Goal: Task Accomplishment & Management: Use online tool/utility

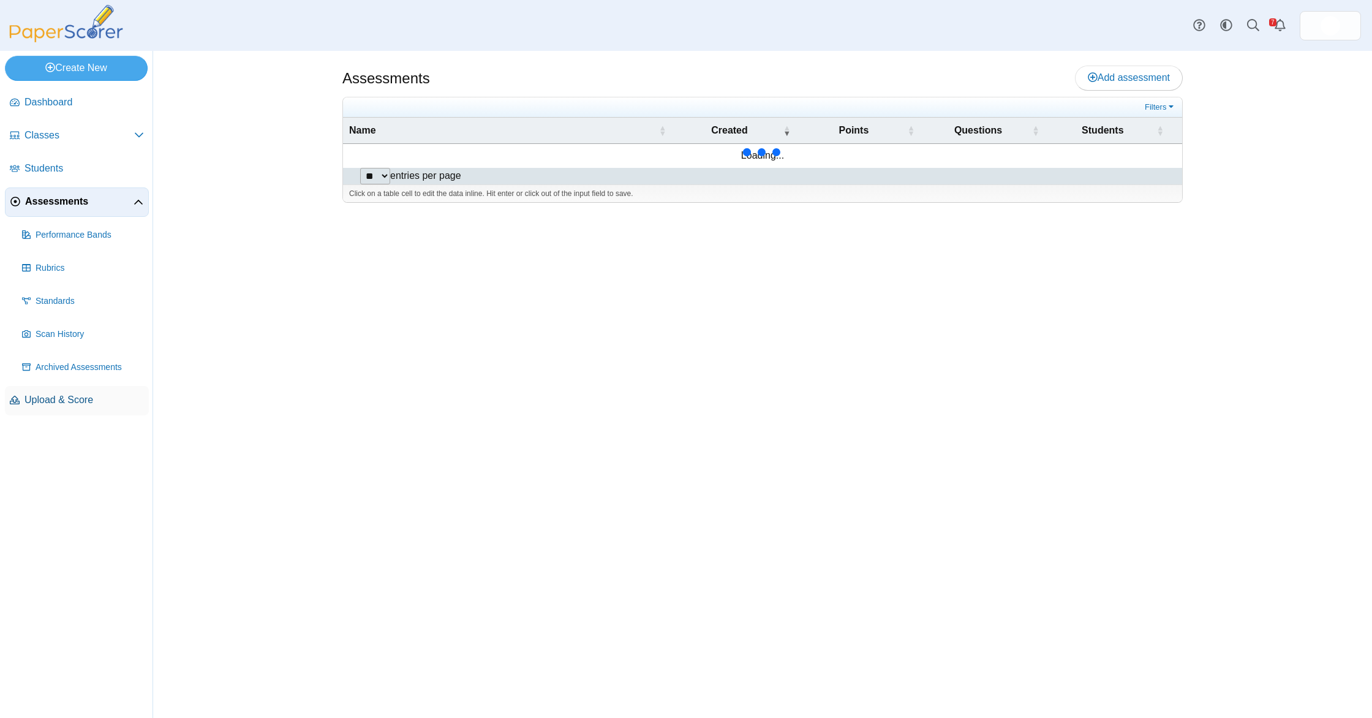
click at [65, 399] on span "Upload & Score" at bounding box center [84, 399] width 119 height 13
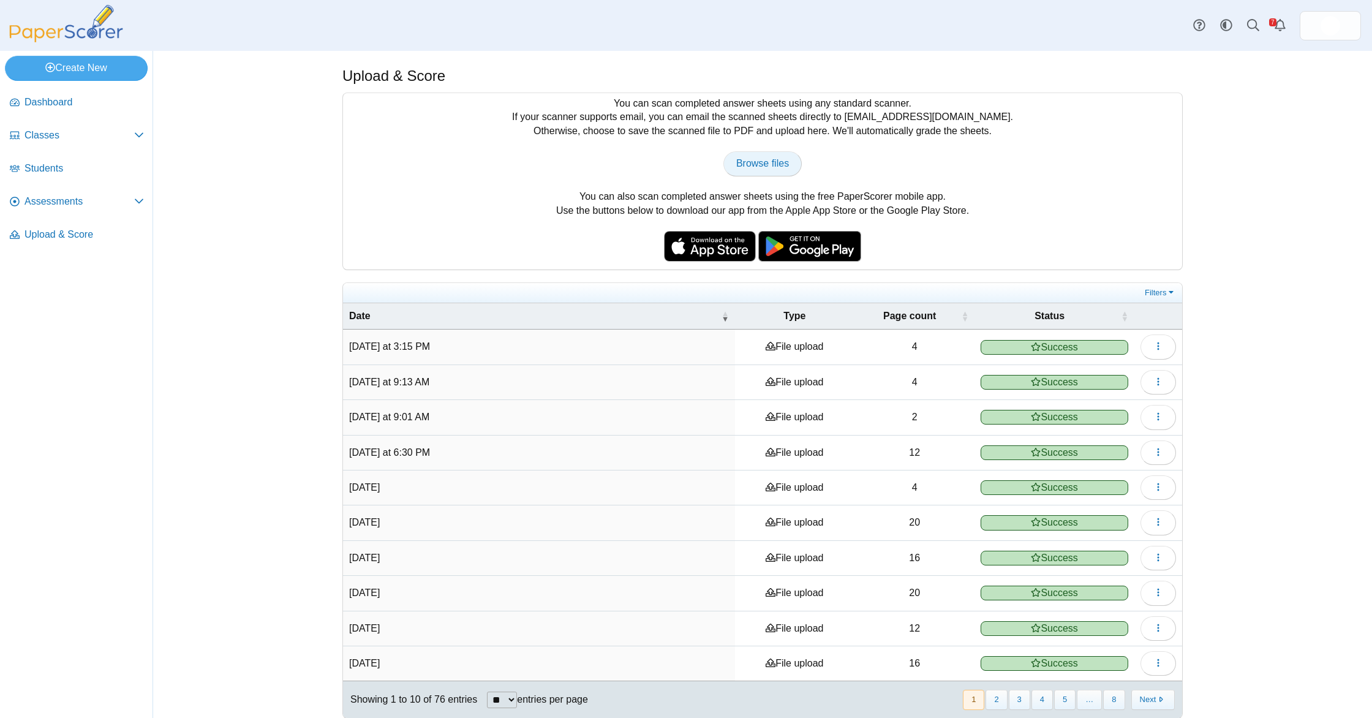
drag, startPoint x: 760, startPoint y: 178, endPoint x: 762, endPoint y: 172, distance: 6.4
click at [760, 176] on div "You can scan completed answer sheets using any standard scanner. If your scanne…" at bounding box center [762, 181] width 839 height 176
click at [764, 167] on span "Browse files" at bounding box center [762, 163] width 53 height 10
type input "**********"
click at [53, 232] on span "Upload & Score" at bounding box center [84, 234] width 119 height 13
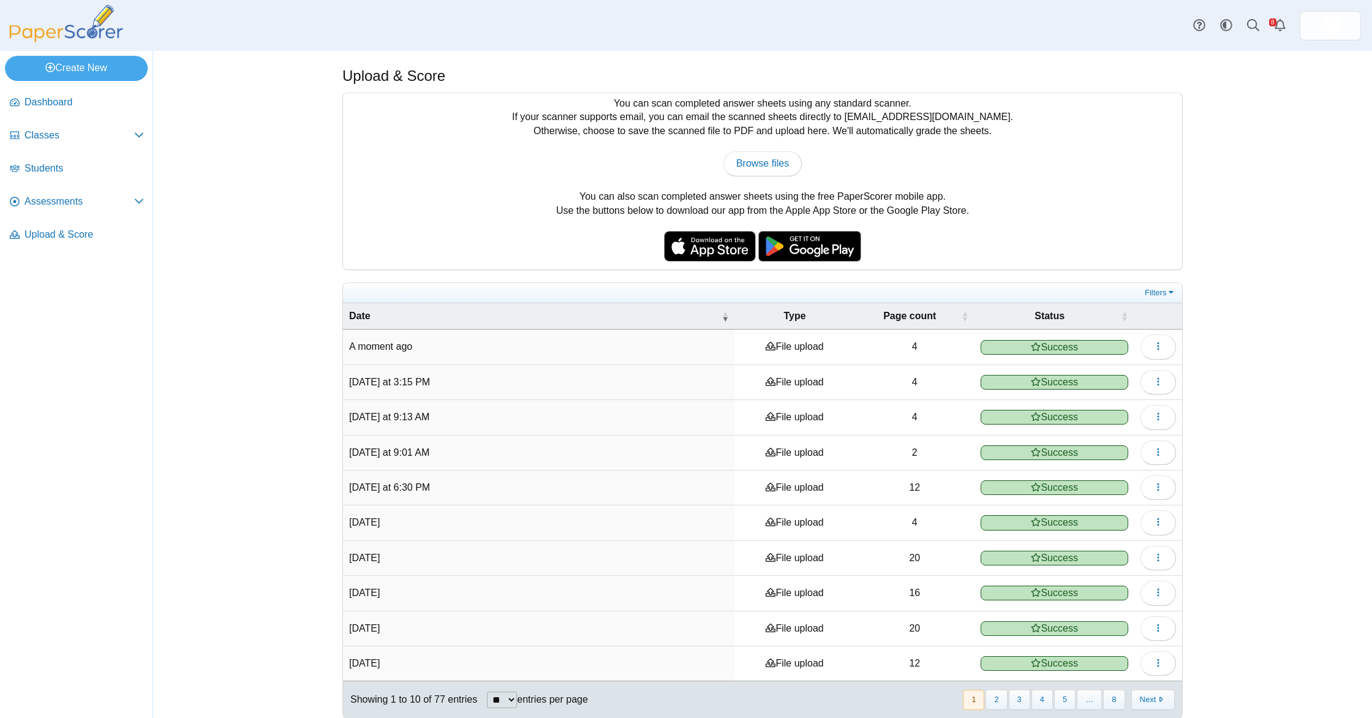
click at [47, 200] on span "Assessments" at bounding box center [80, 201] width 110 height 13
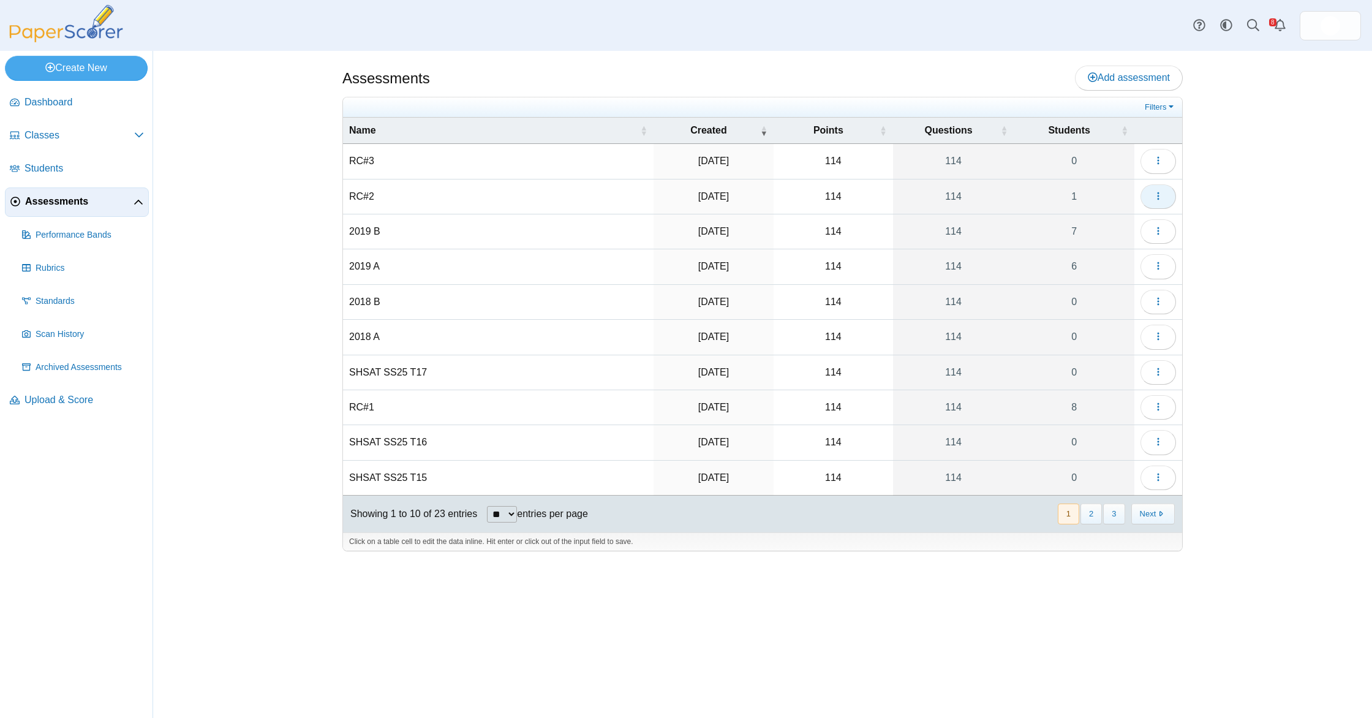
click at [1169, 200] on button "button" at bounding box center [1159, 196] width 36 height 25
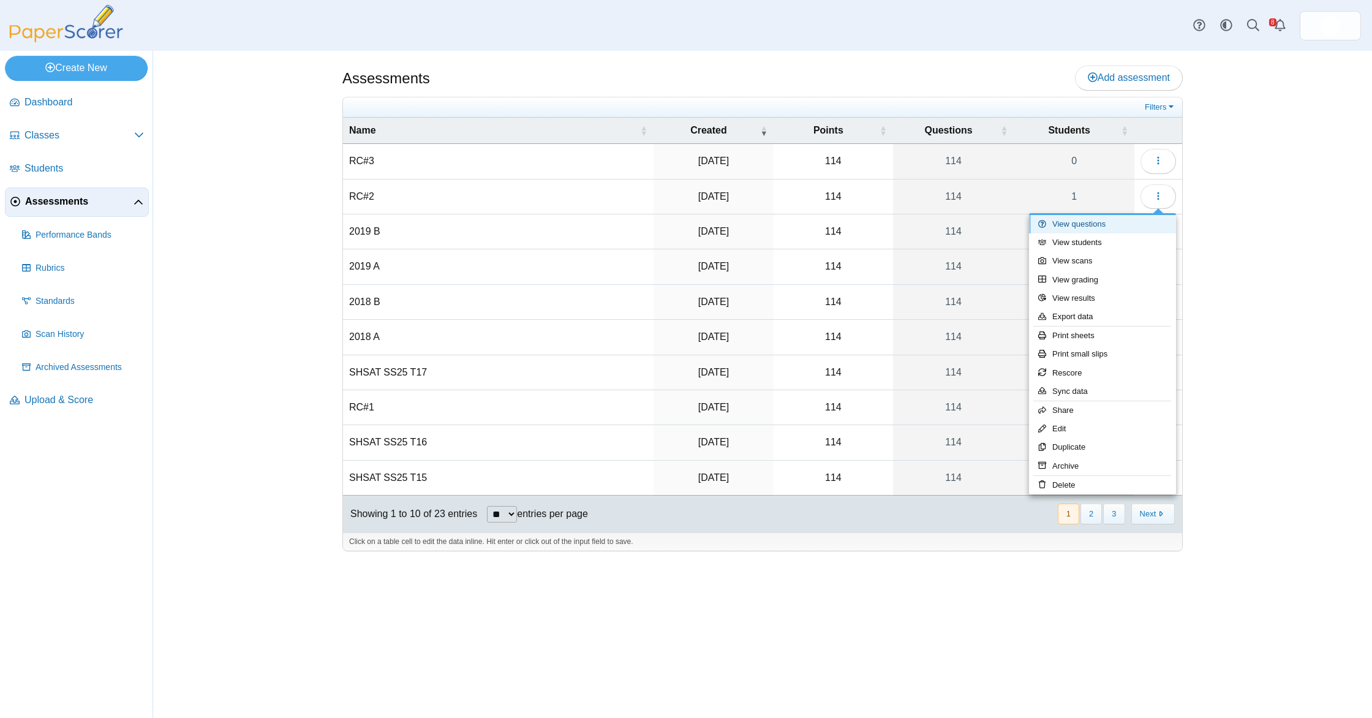
click at [1128, 222] on link "View questions" at bounding box center [1102, 224] width 147 height 18
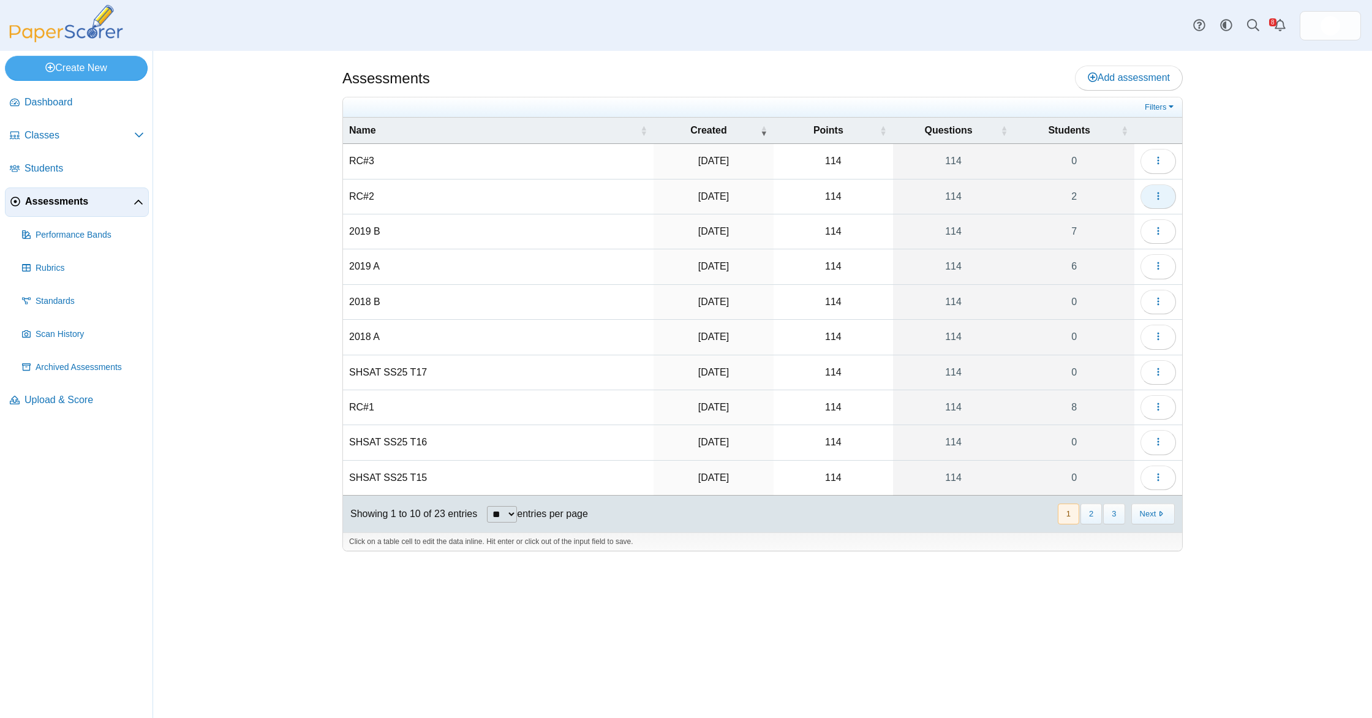
click at [1151, 195] on button "button" at bounding box center [1159, 196] width 36 height 25
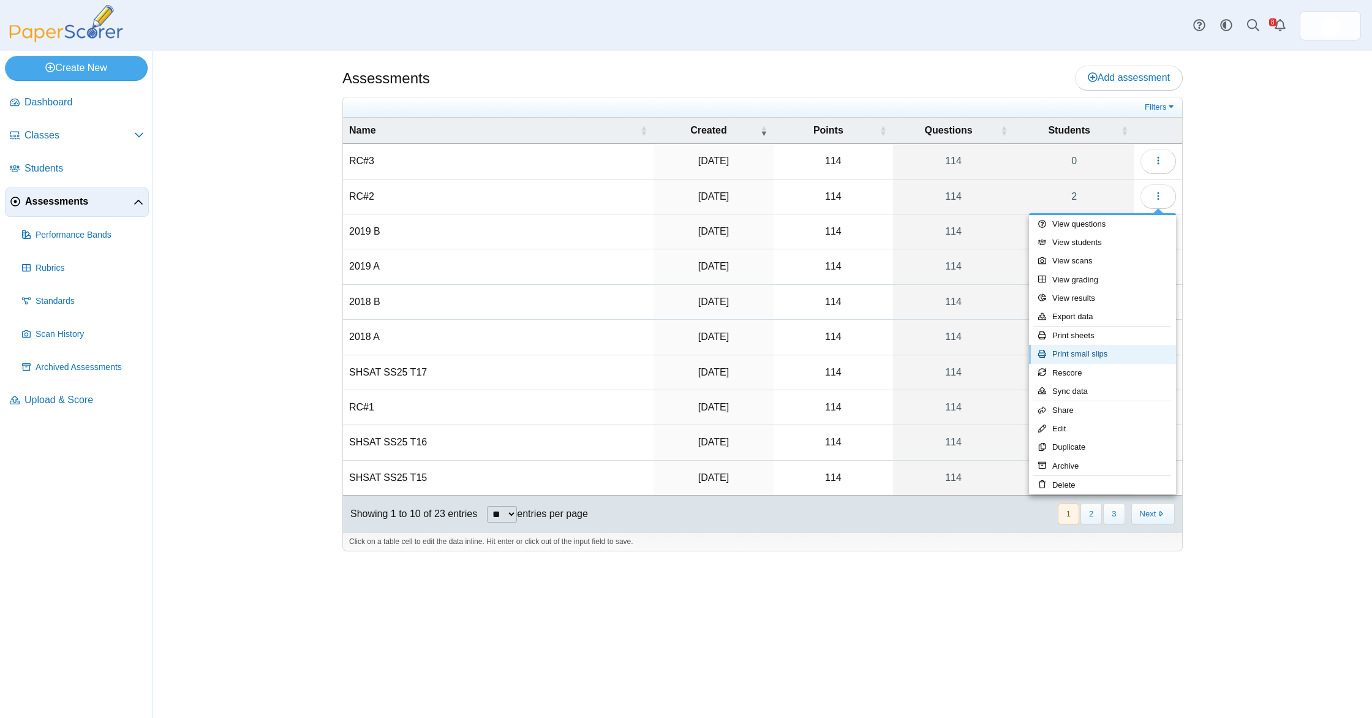
click at [1101, 353] on link "Print small slips" at bounding box center [1102, 354] width 147 height 18
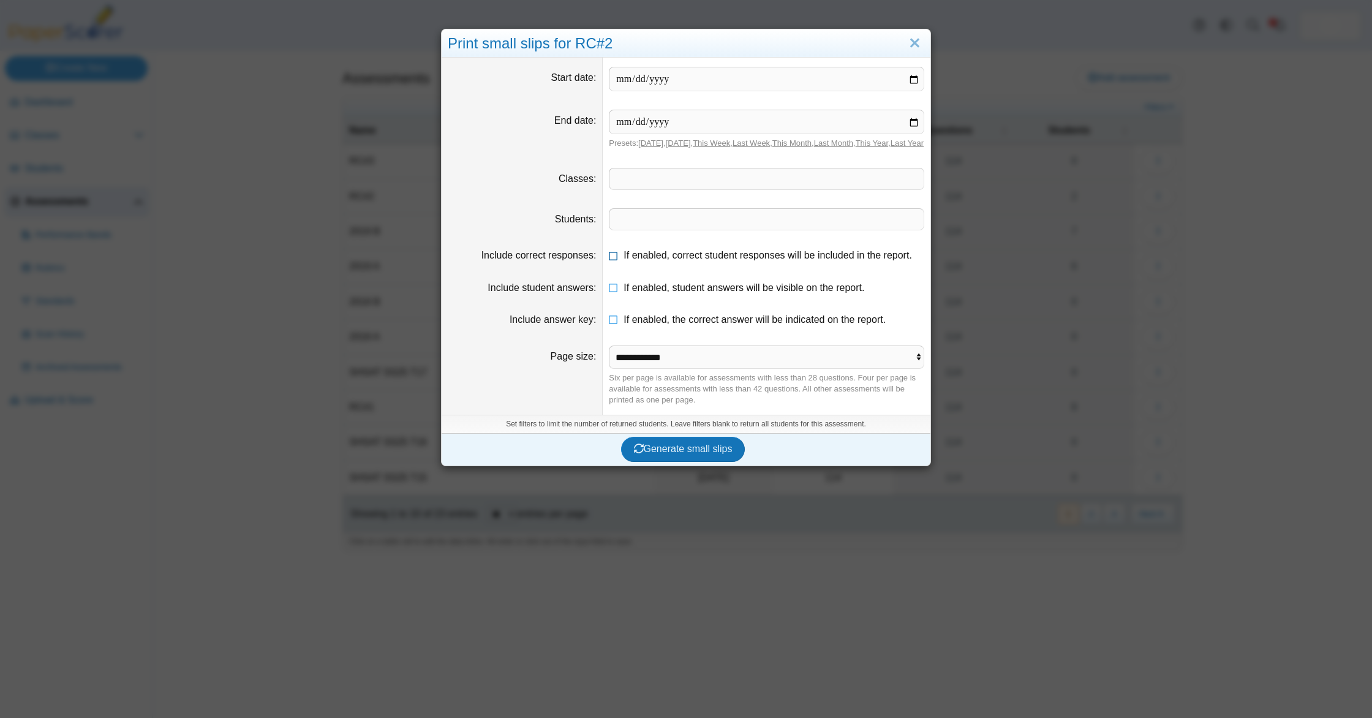
click at [651, 260] on span "If enabled, correct student responses will be included in the report." at bounding box center [768, 255] width 289 height 10
click at [665, 295] on label "If enabled, student answers will be visible on the report." at bounding box center [744, 287] width 241 height 13
click at [669, 325] on span "If enabled, the correct answer will be indicated on the report." at bounding box center [755, 319] width 262 height 10
click at [718, 454] on span "Generate small slips" at bounding box center [683, 448] width 99 height 10
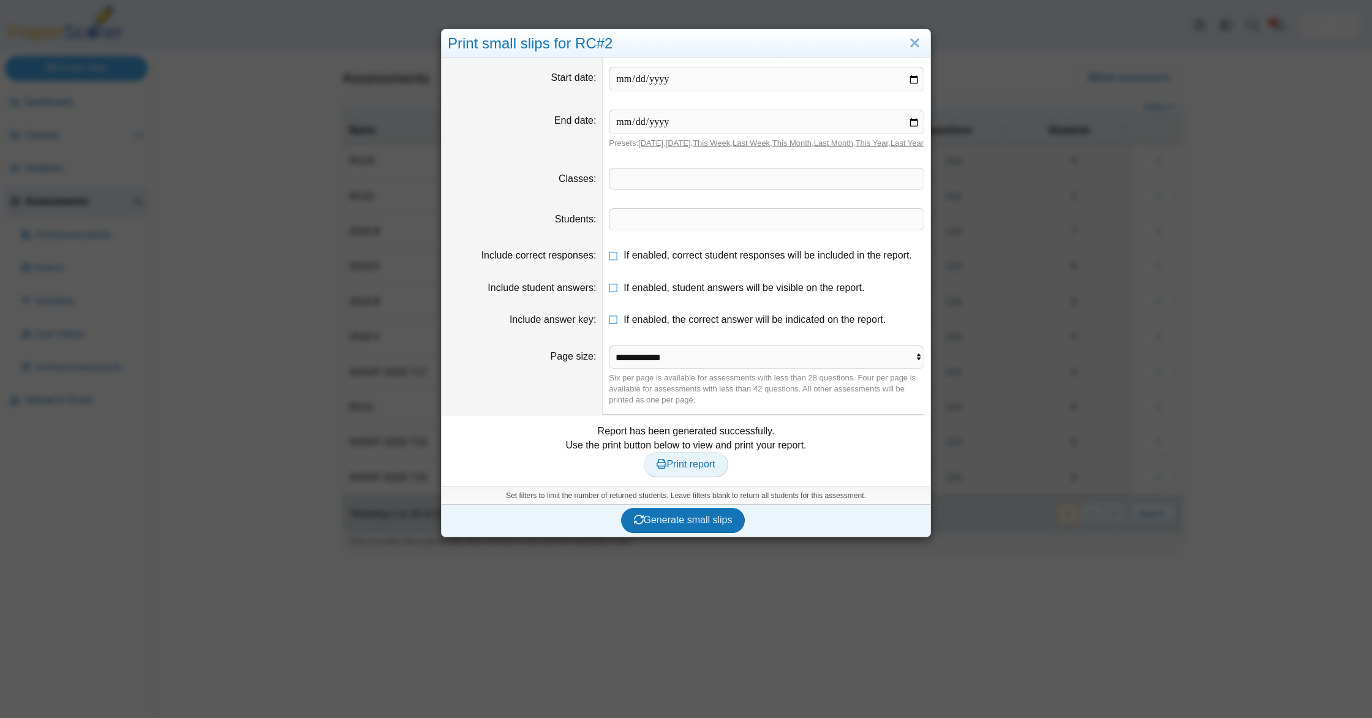
click at [698, 469] on span "Print report" at bounding box center [686, 464] width 58 height 10
